Goal: Book appointment/travel/reservation

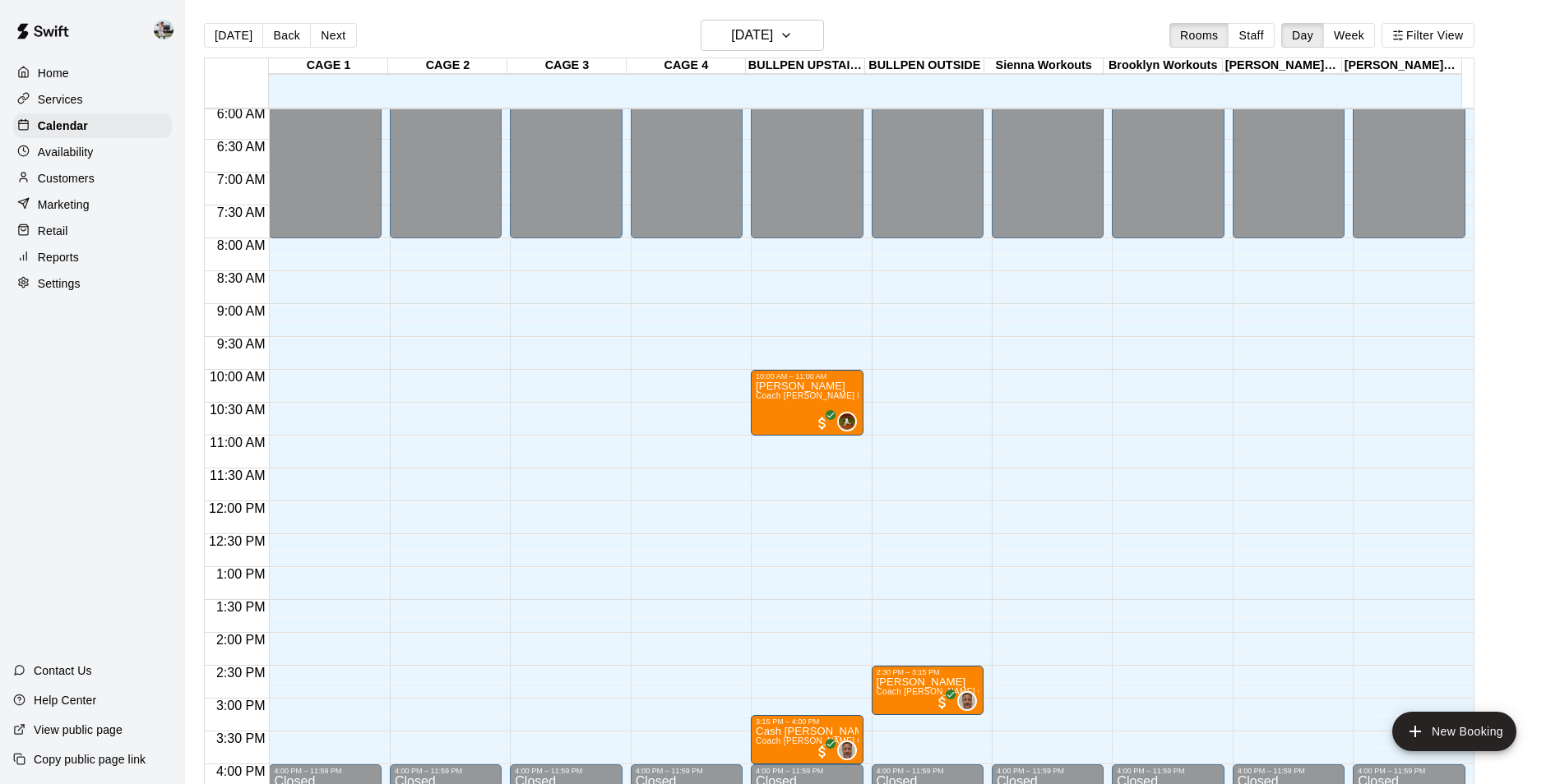
scroll to position [393, 0]
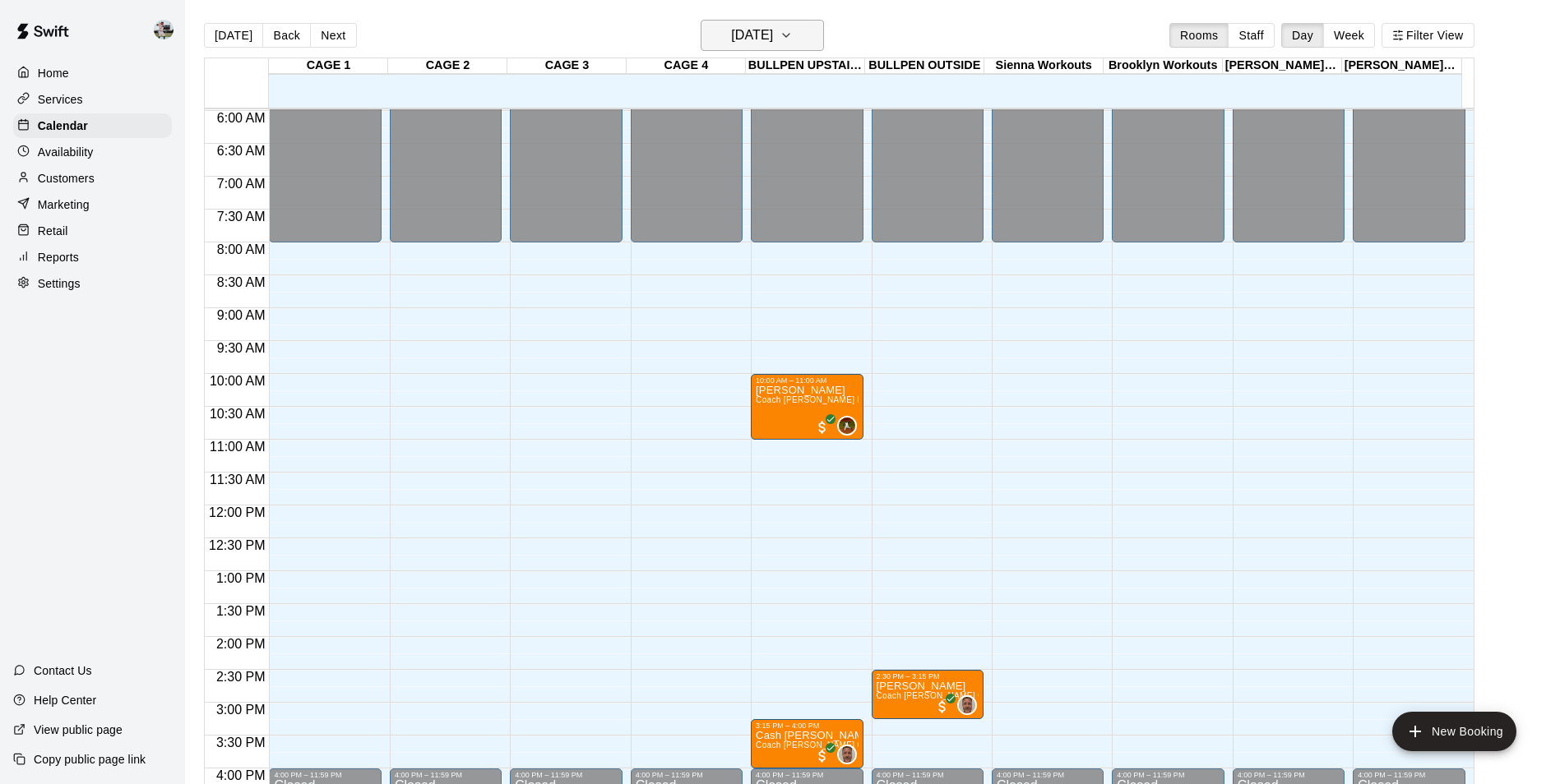
click at [763, 35] on h6 "[DATE]" at bounding box center [752, 35] width 42 height 23
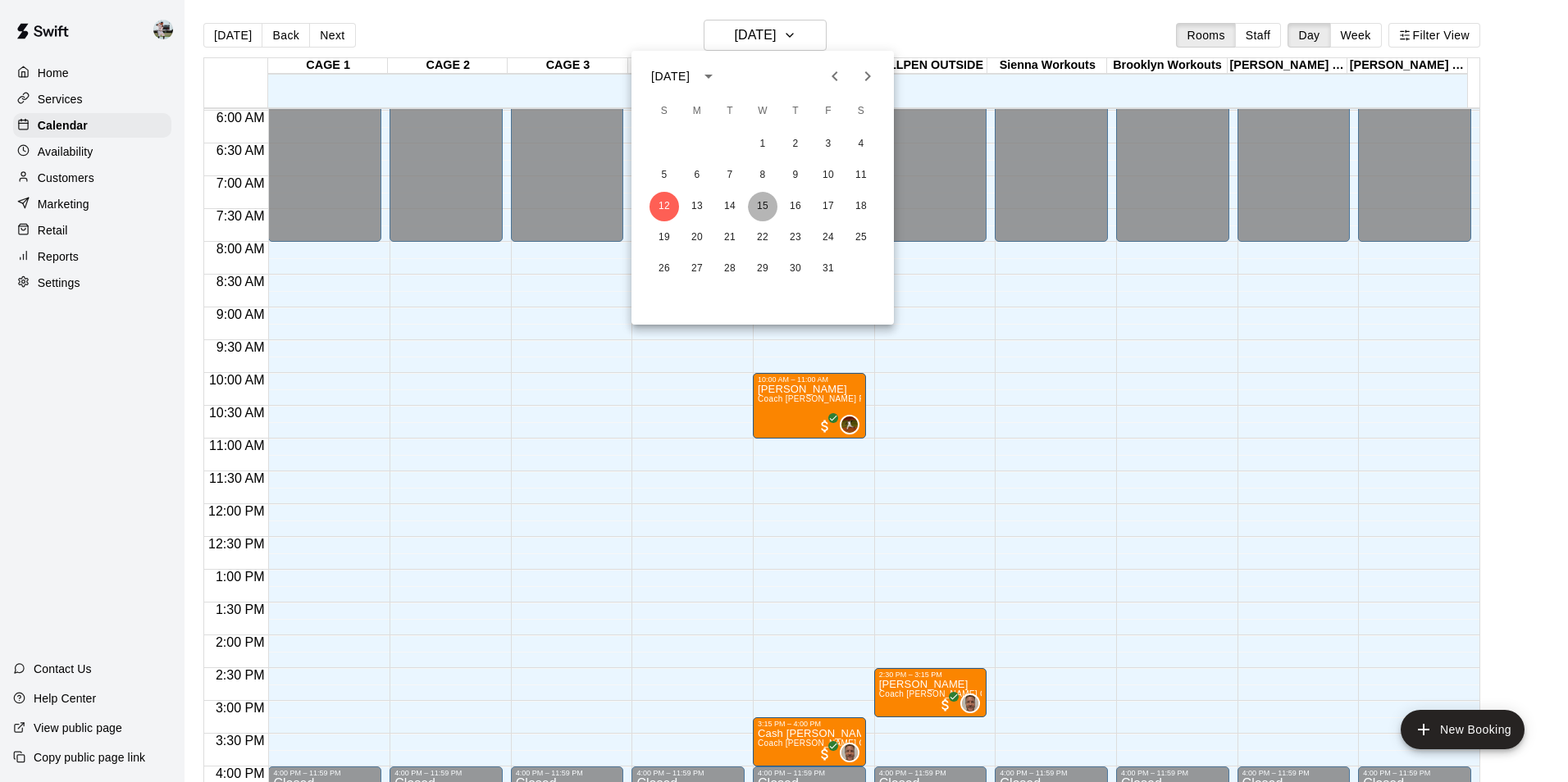
click at [764, 207] on button "15" at bounding box center [763, 207] width 30 height 30
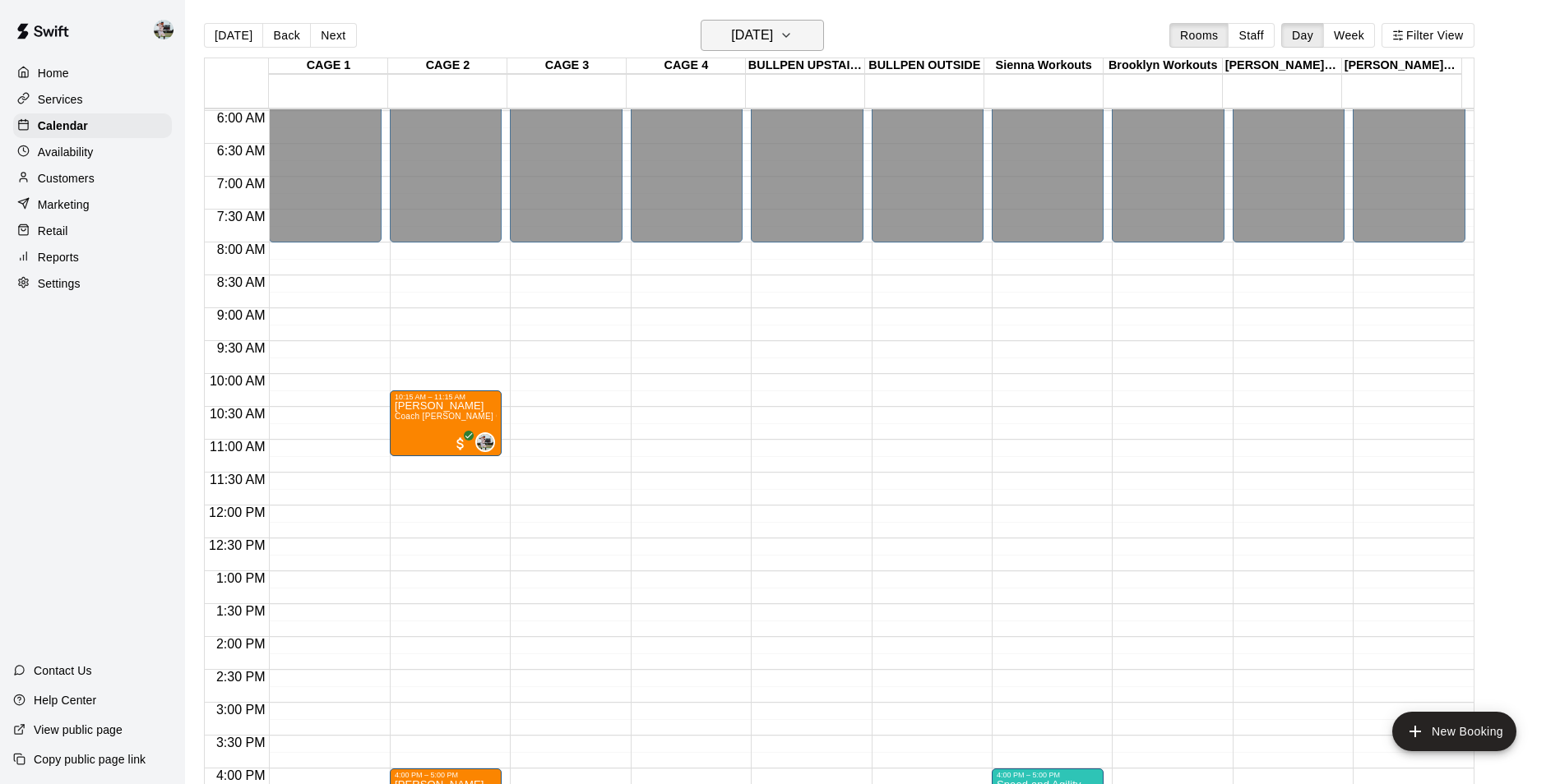
click at [793, 38] on icon "button" at bounding box center [786, 35] width 13 height 20
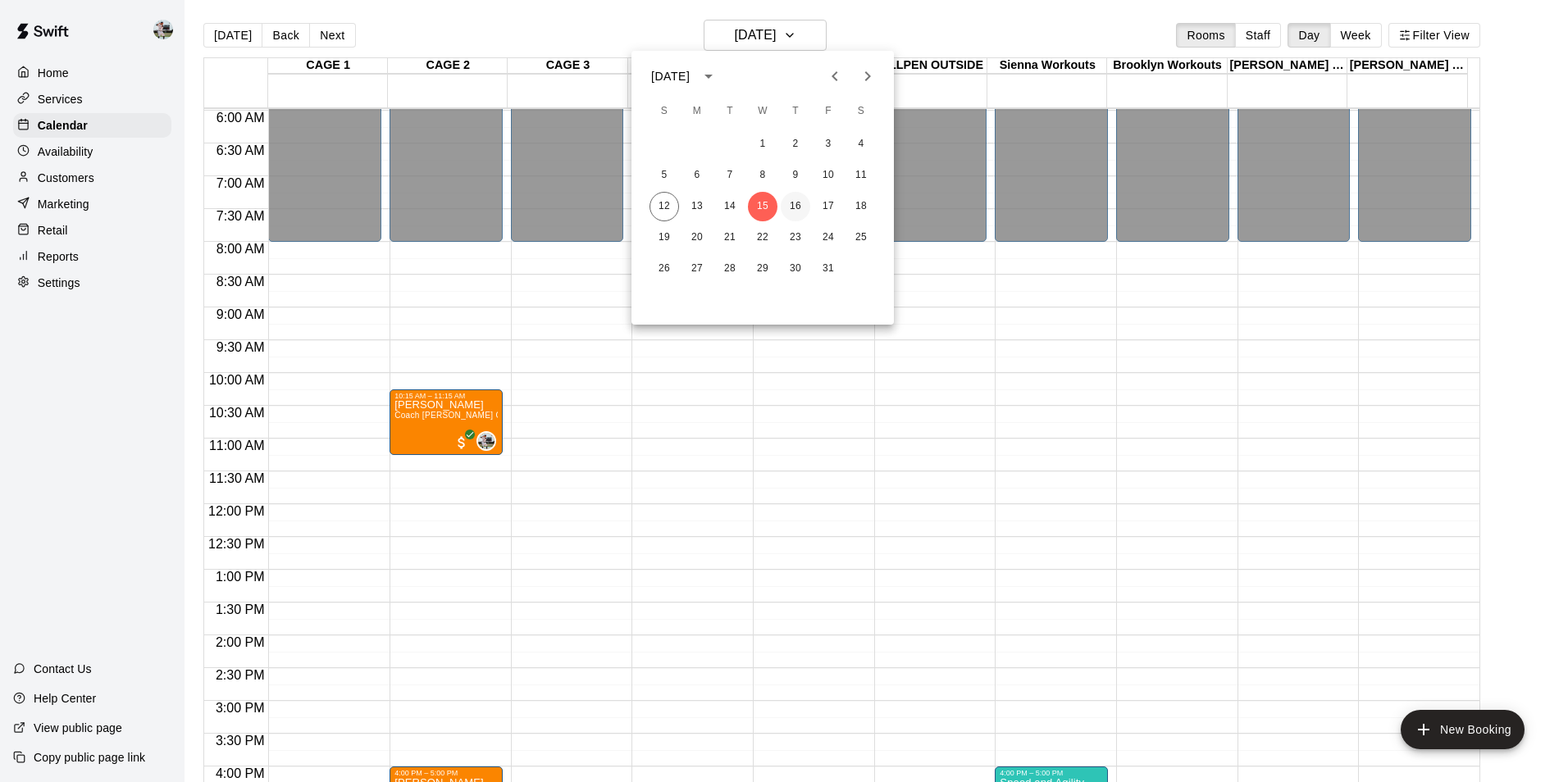
click at [791, 197] on button "16" at bounding box center [796, 207] width 30 height 30
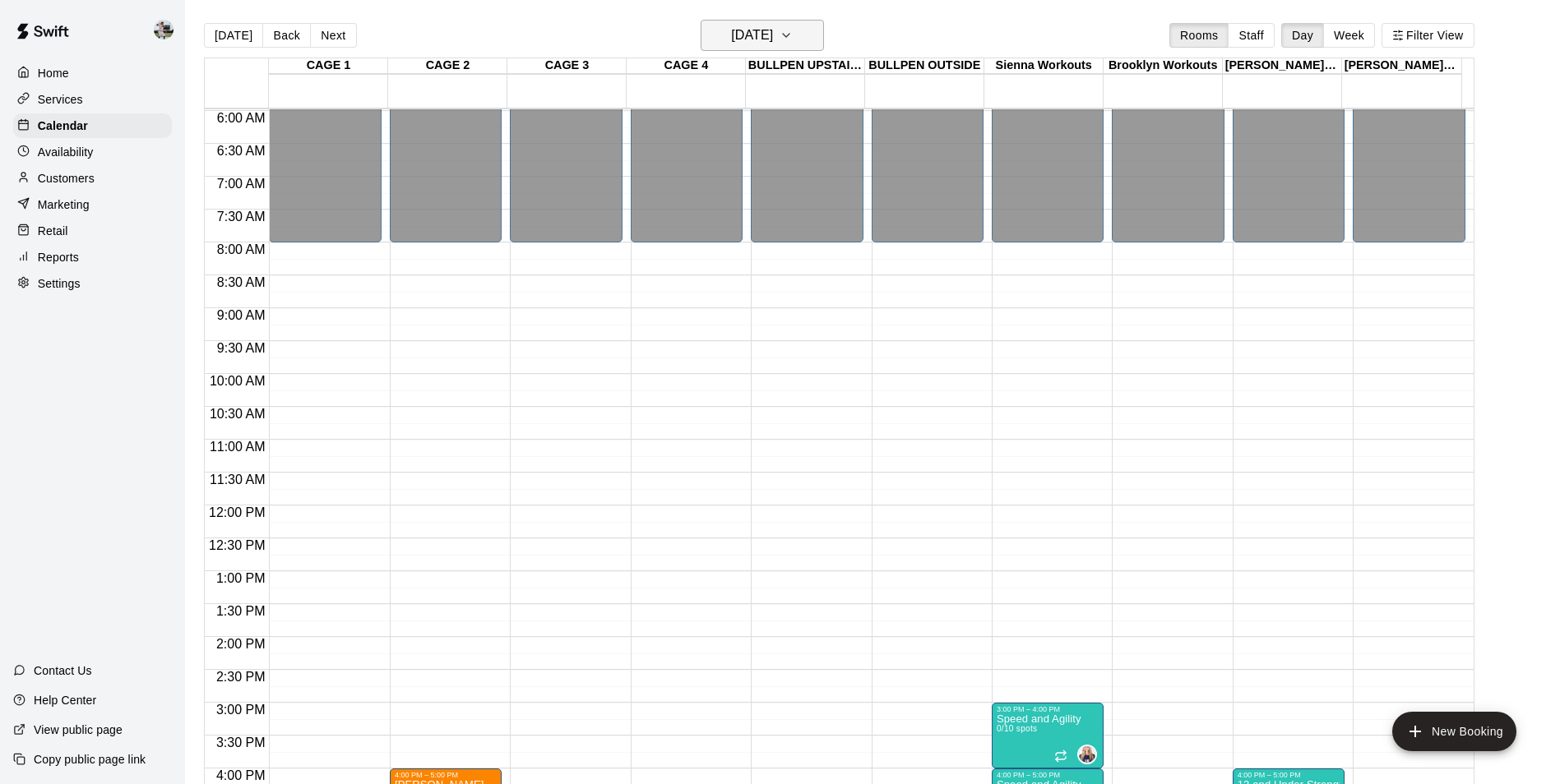
click at [793, 41] on icon "button" at bounding box center [786, 35] width 13 height 20
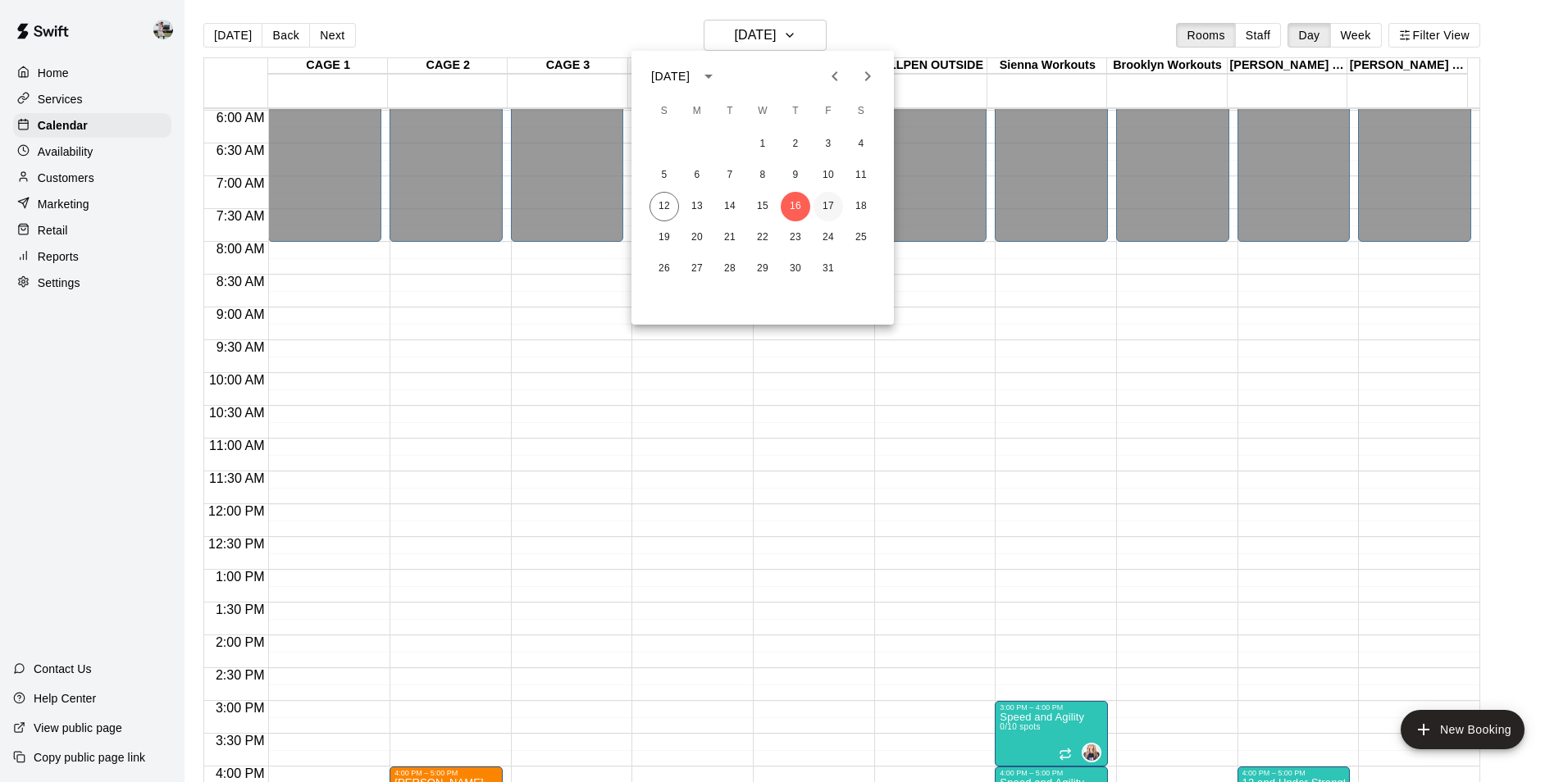
click at [827, 197] on button "17" at bounding box center [829, 207] width 30 height 30
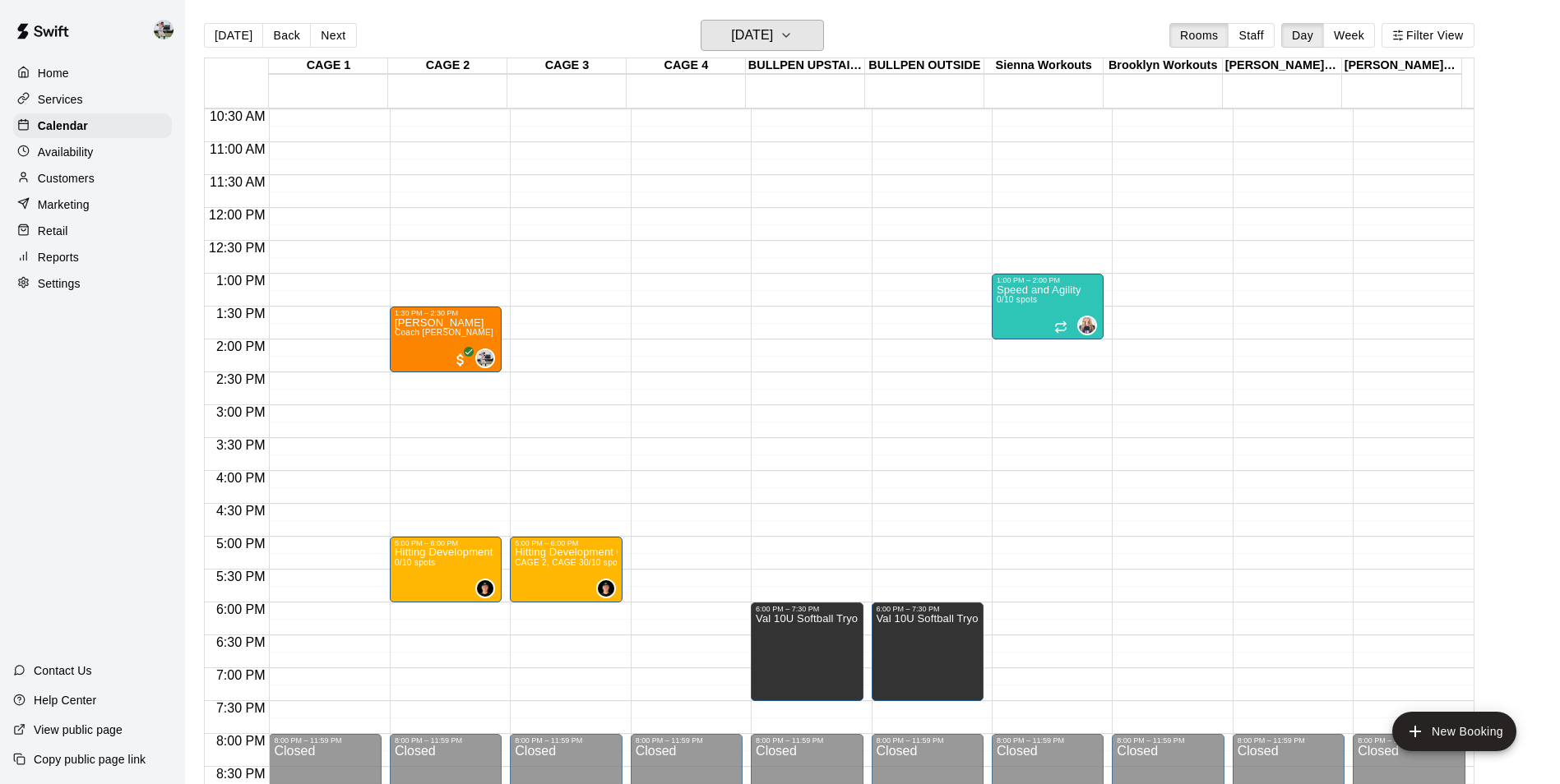
scroll to position [639, 0]
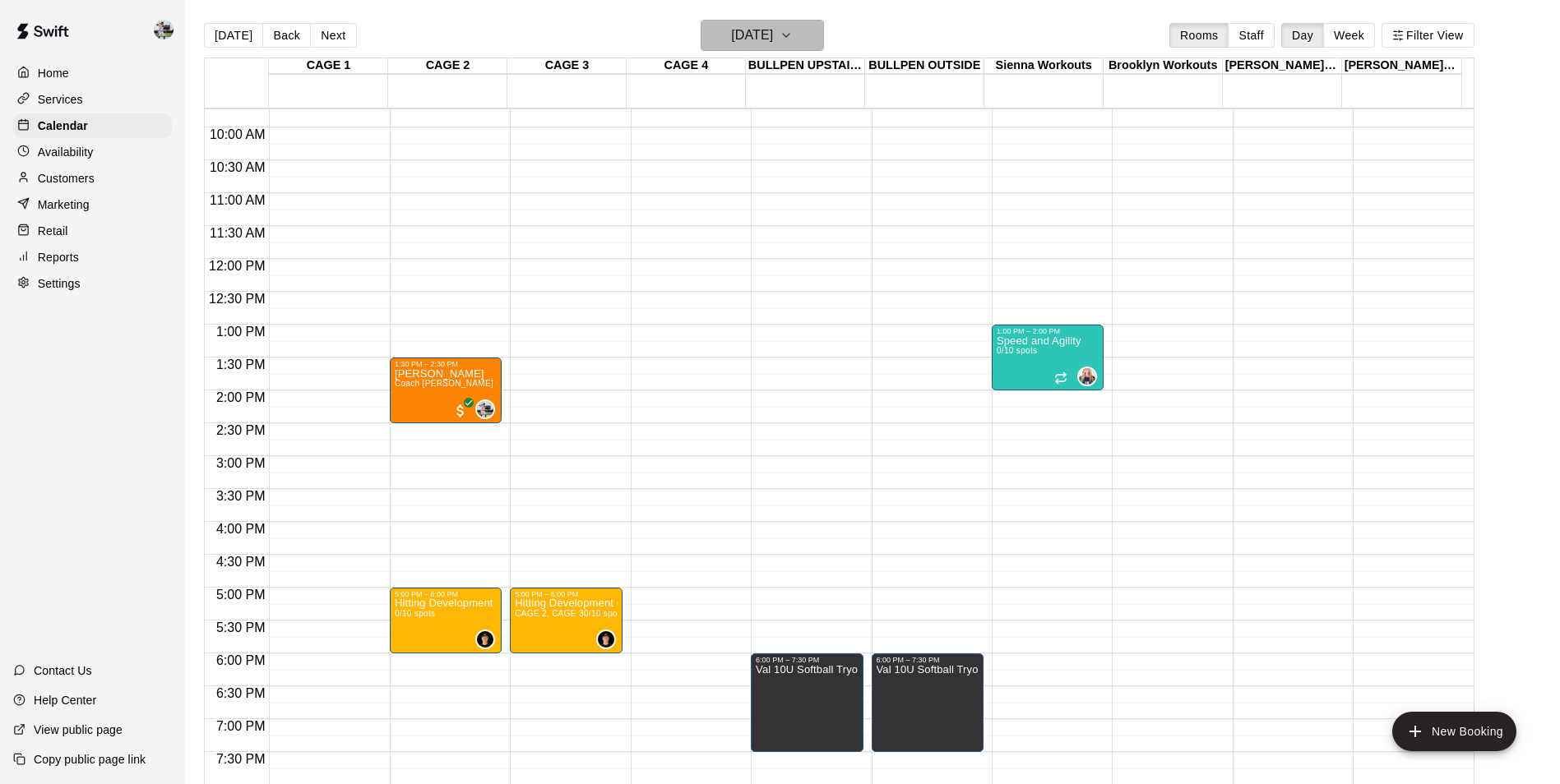
click at [768, 45] on h6 "[DATE]" at bounding box center [752, 35] width 42 height 23
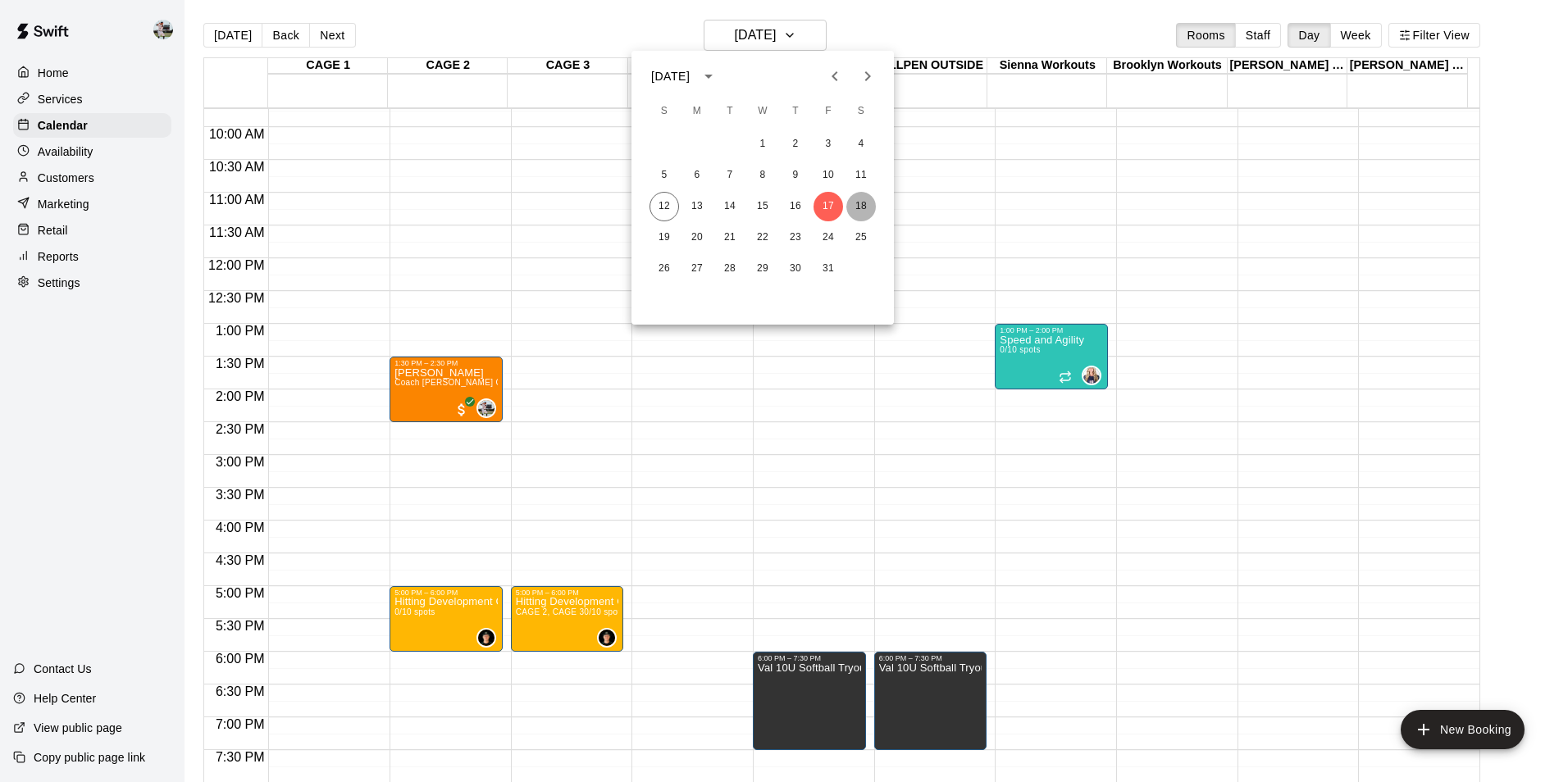
click at [852, 209] on button "18" at bounding box center [861, 207] width 30 height 30
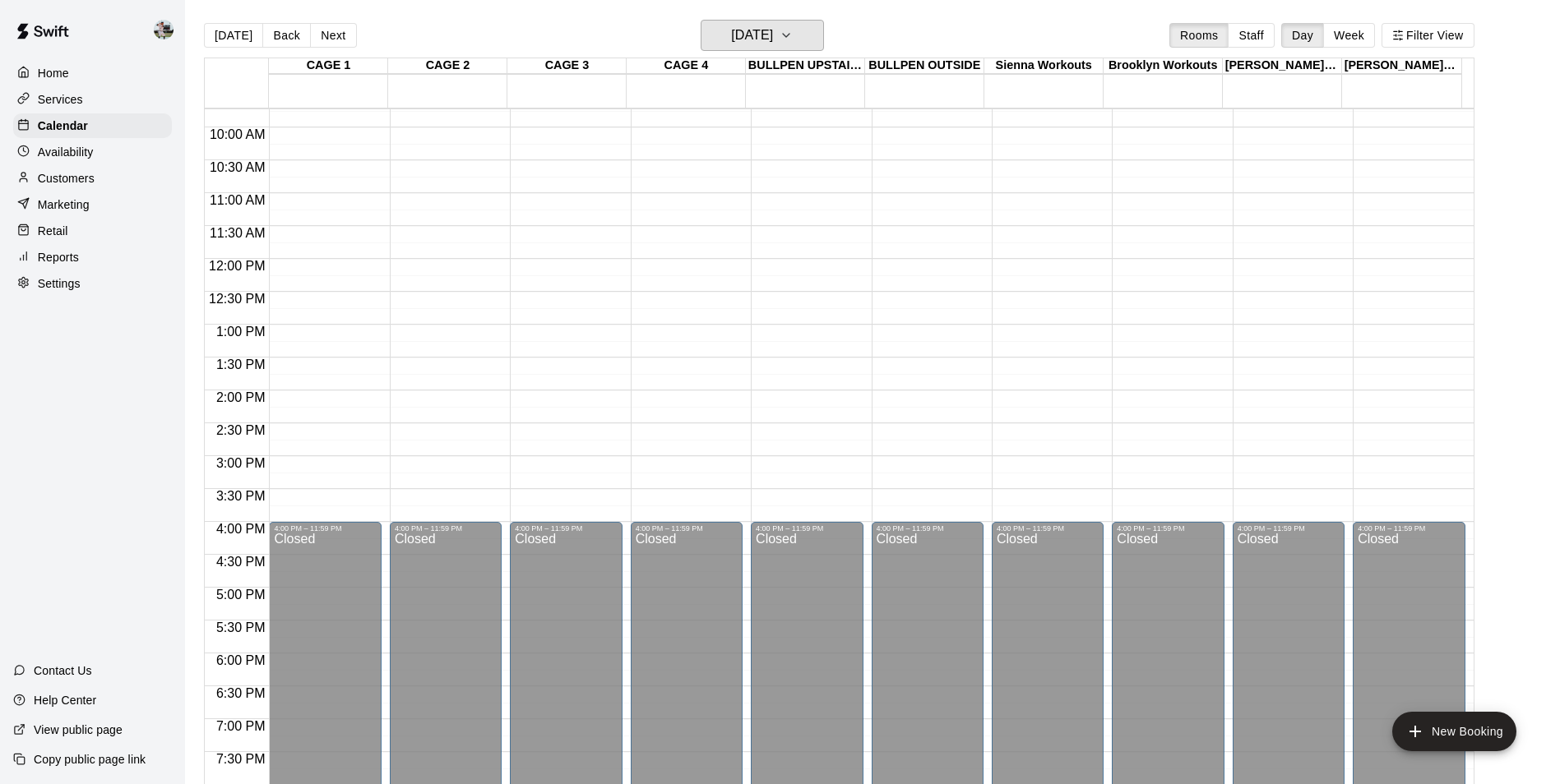
scroll to position [311, 0]
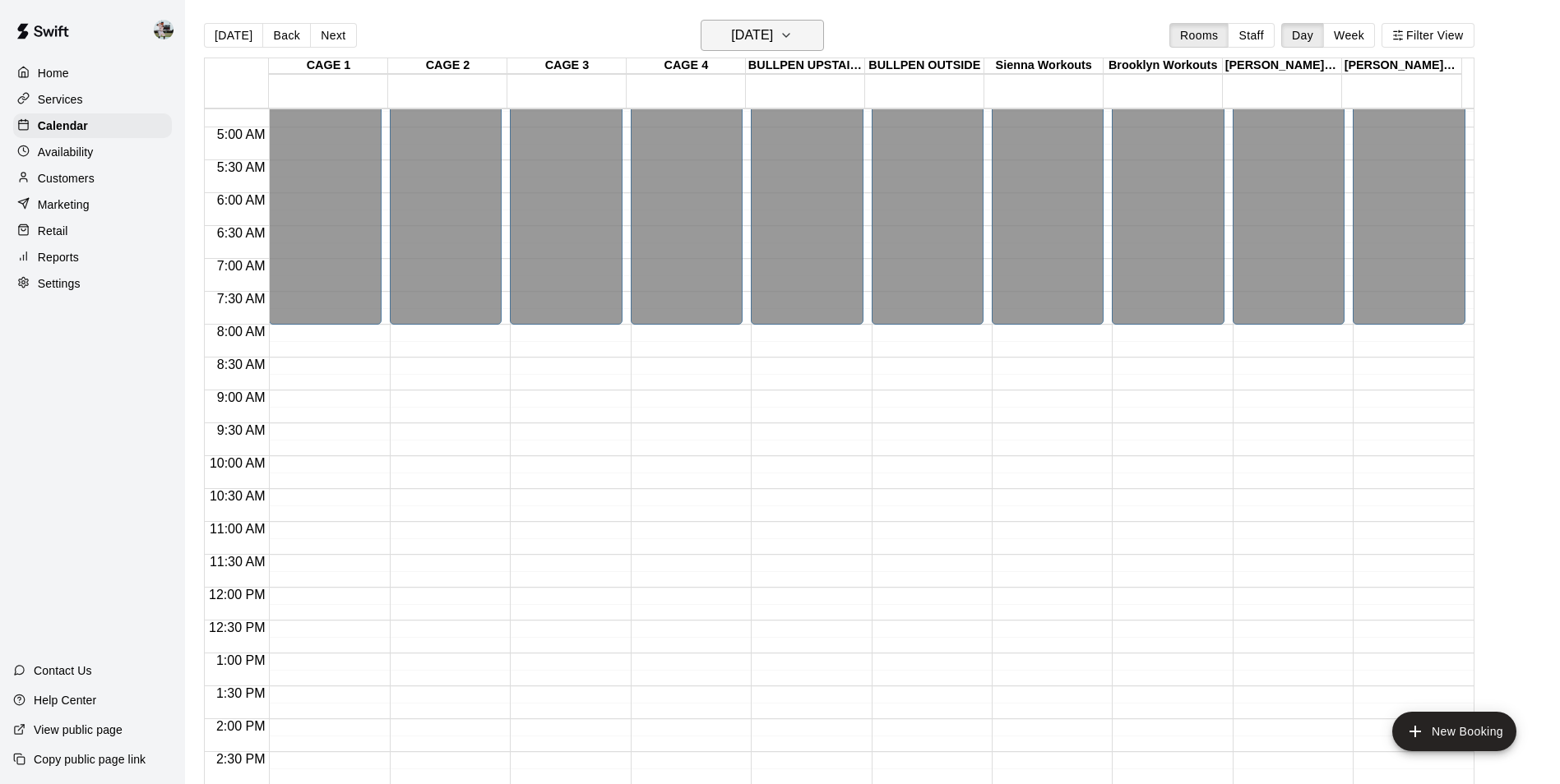
click at [772, 29] on h6 "[DATE]" at bounding box center [752, 35] width 42 height 23
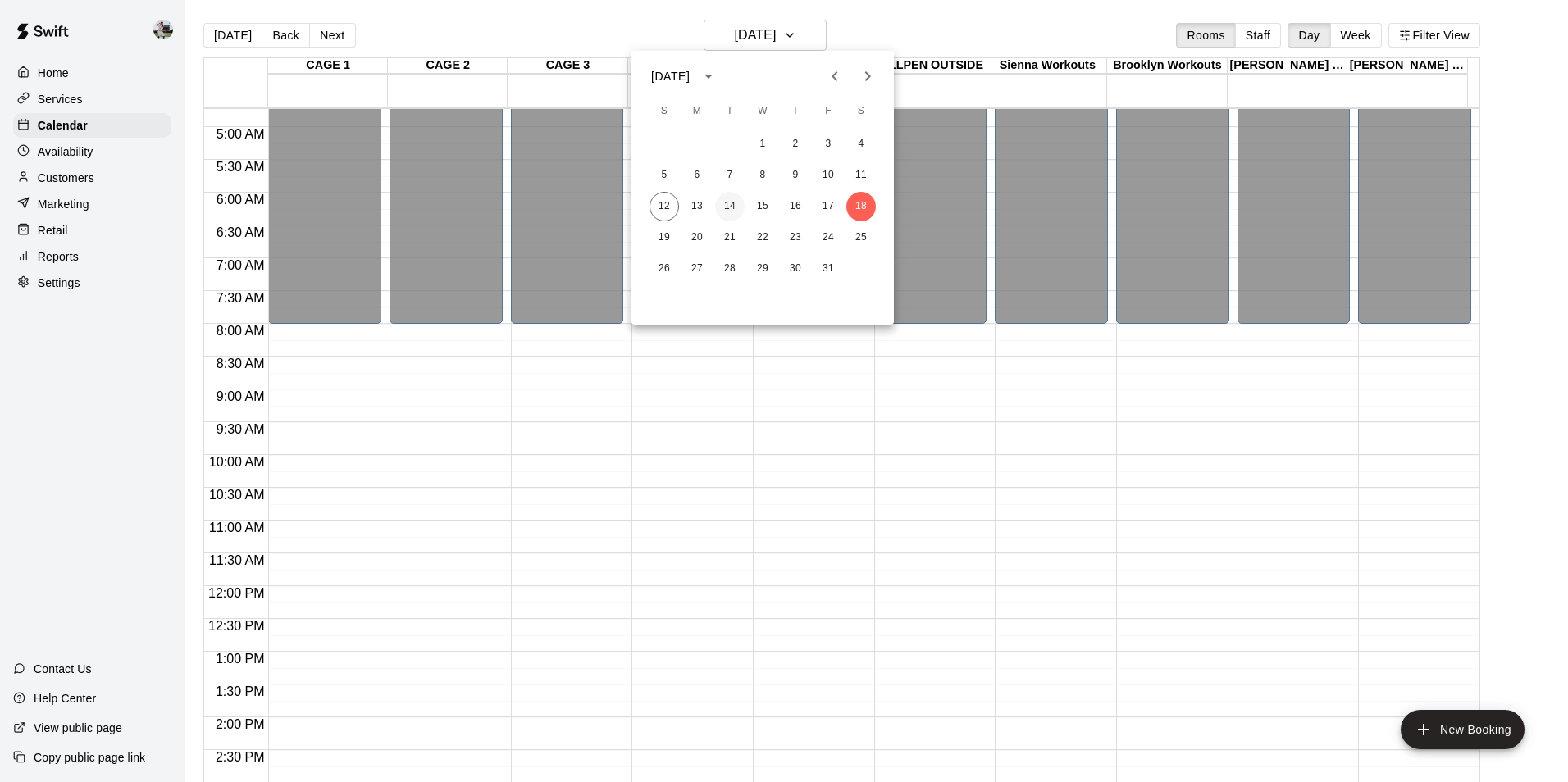
click at [731, 204] on button "14" at bounding box center [730, 207] width 30 height 30
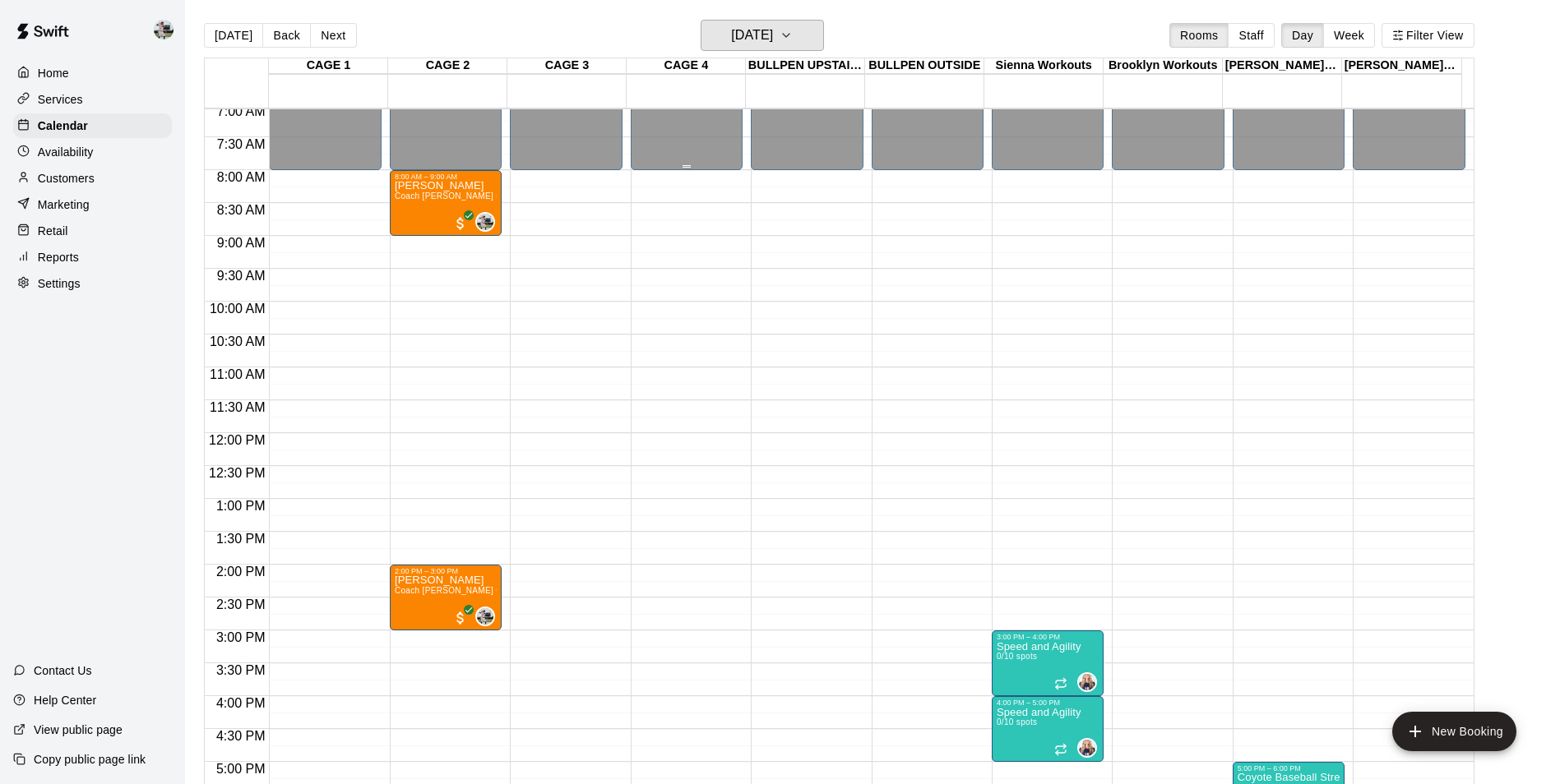
scroll to position [393, 0]
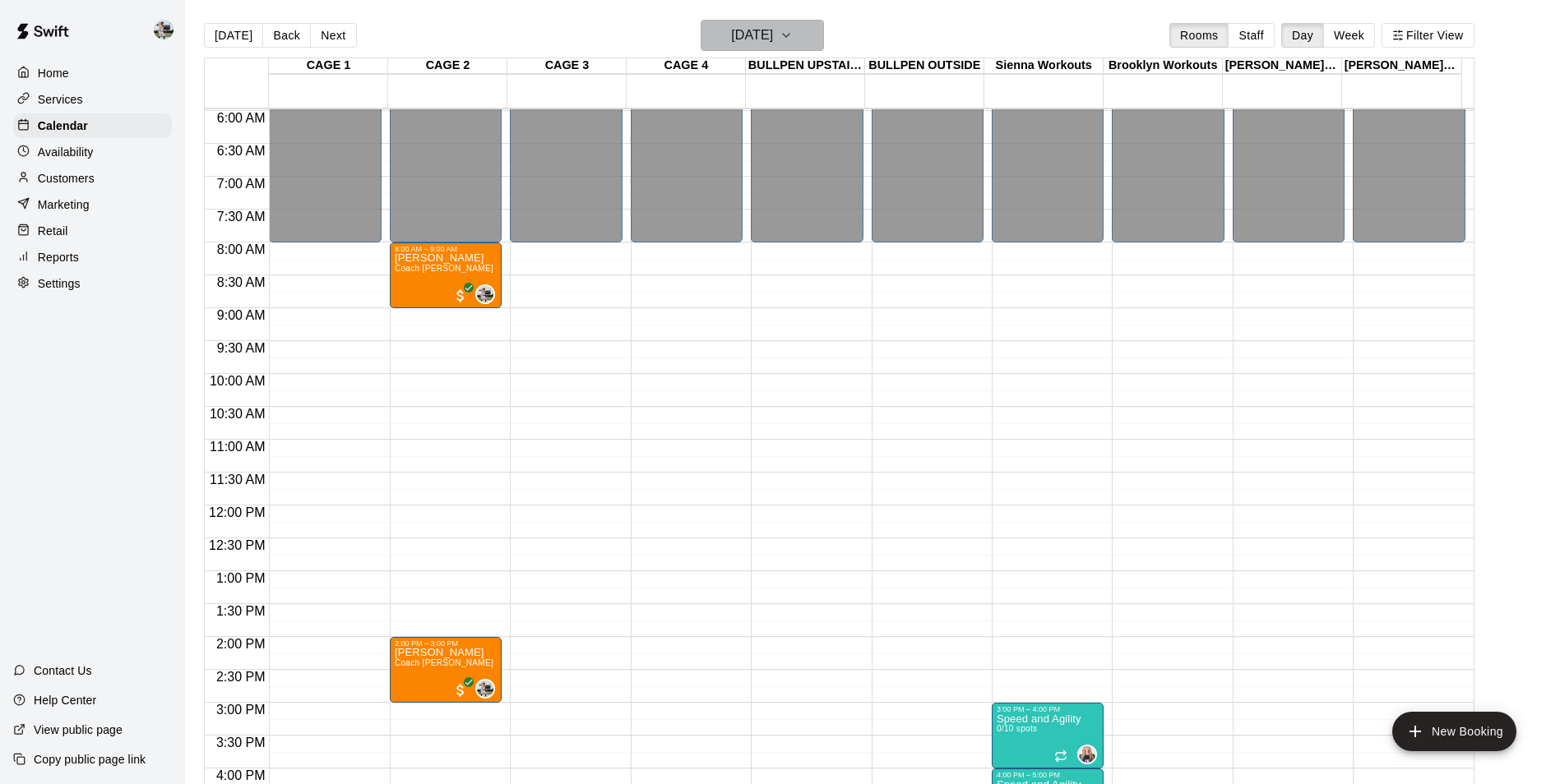
click at [773, 30] on h6 "[DATE]" at bounding box center [752, 35] width 42 height 23
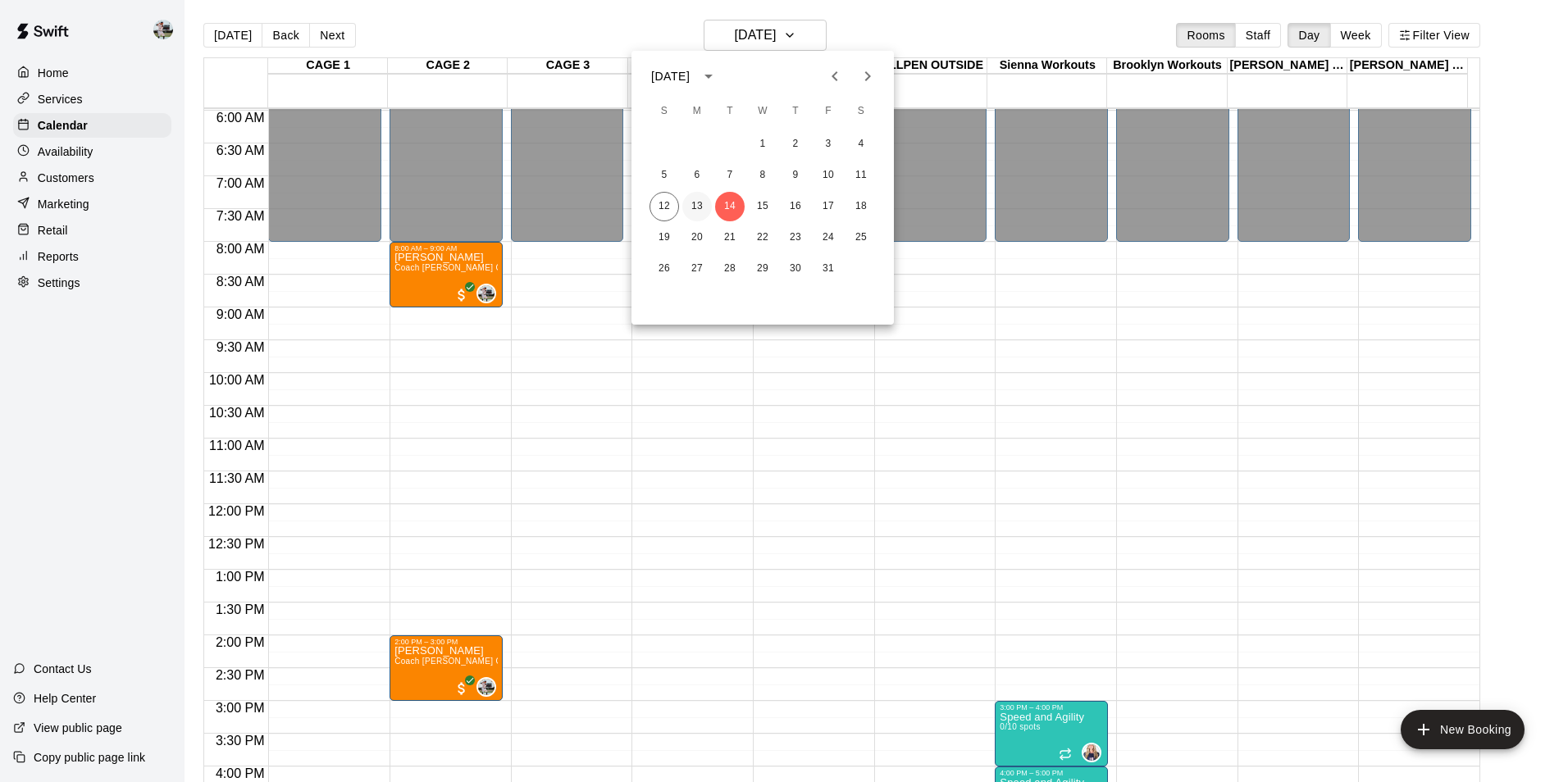
click at [695, 209] on button "13" at bounding box center [697, 207] width 30 height 30
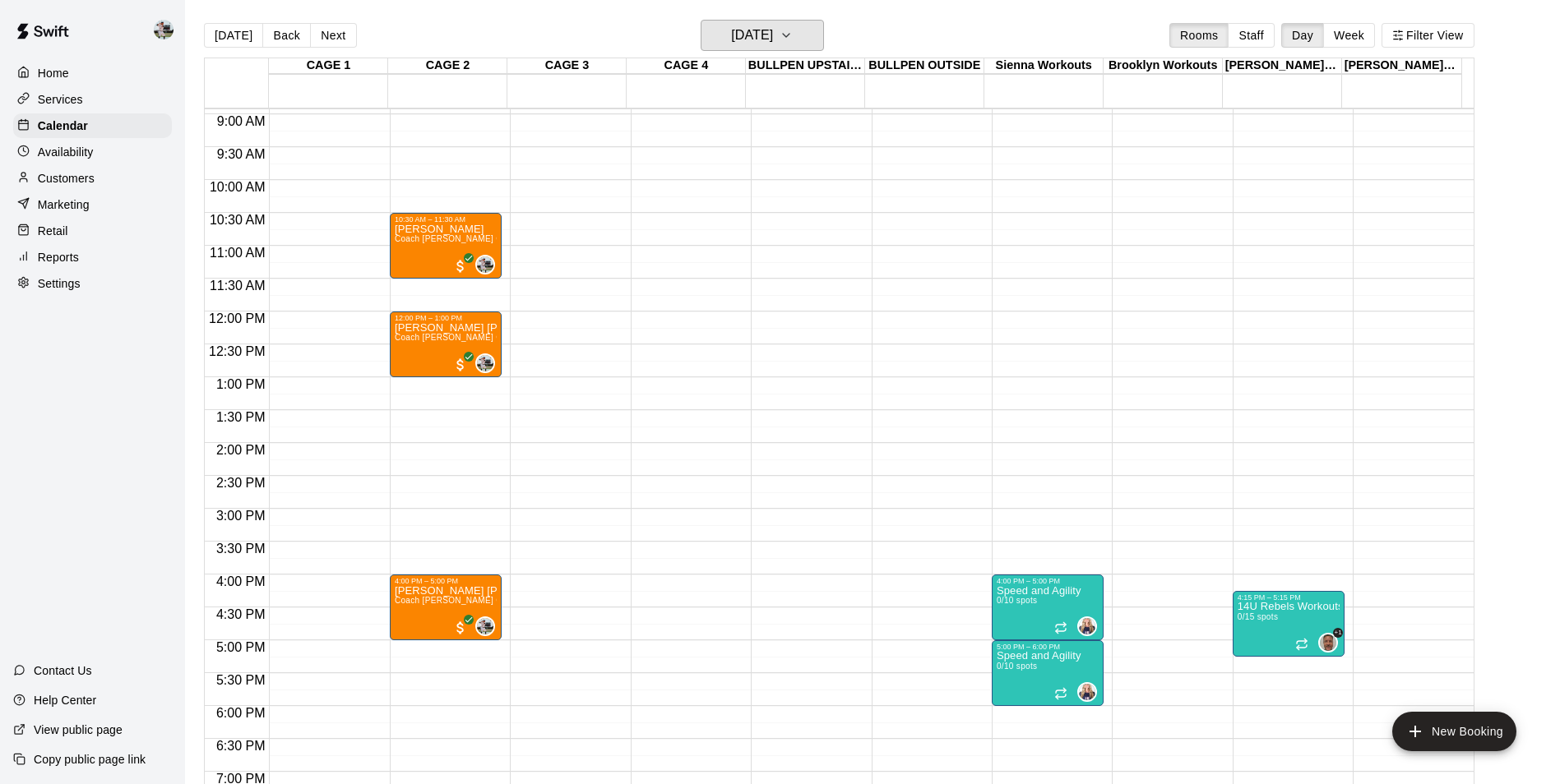
scroll to position [557, 0]
